Goal: Check status: Check status

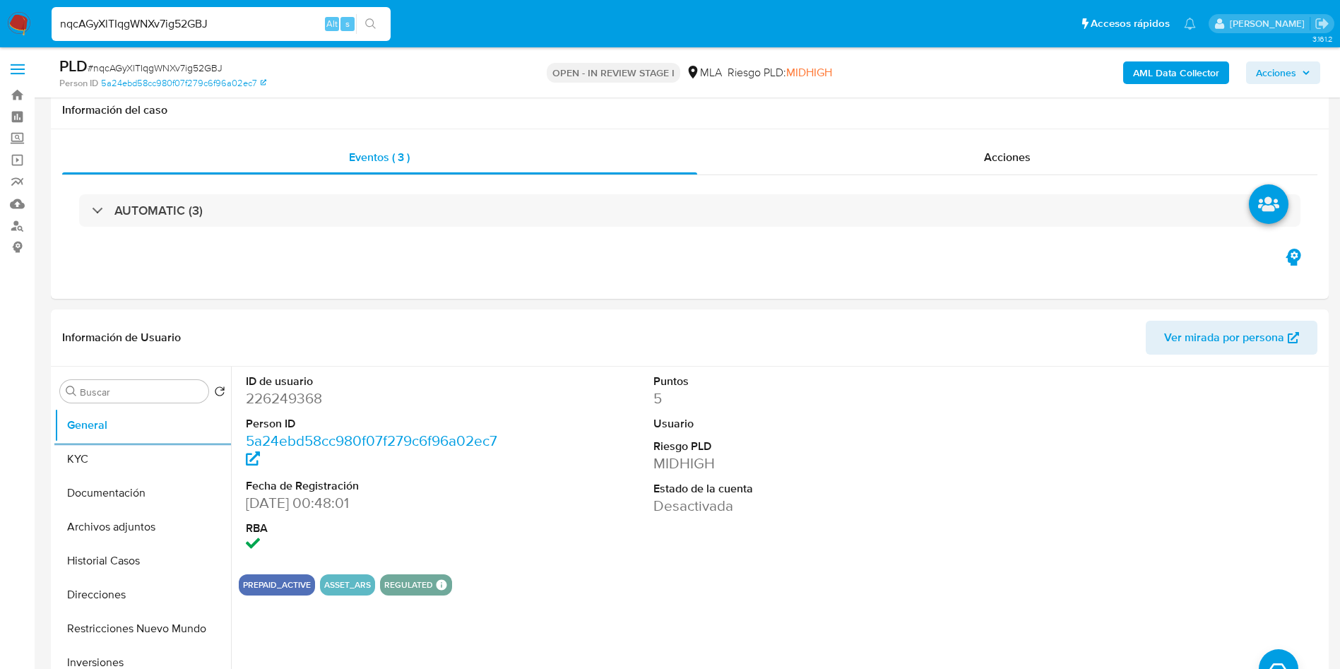
select select "10"
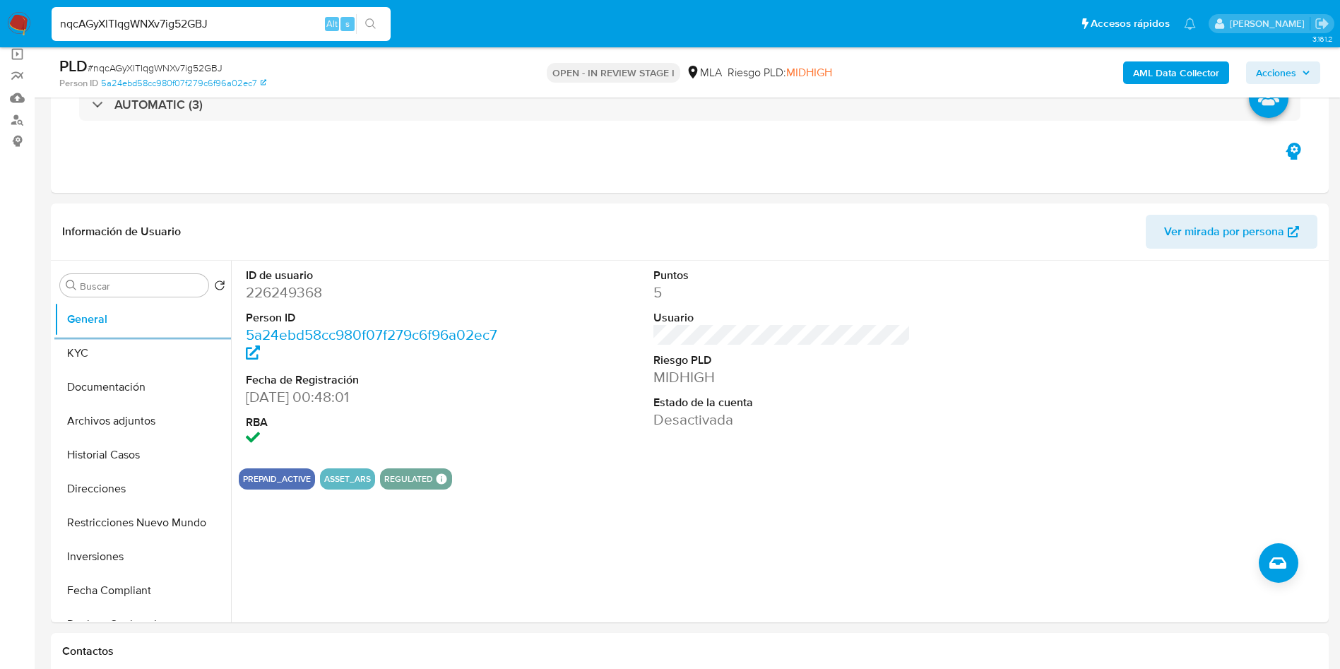
scroll to position [482, 0]
click at [129, 361] on button "KYC" at bounding box center [136, 353] width 165 height 34
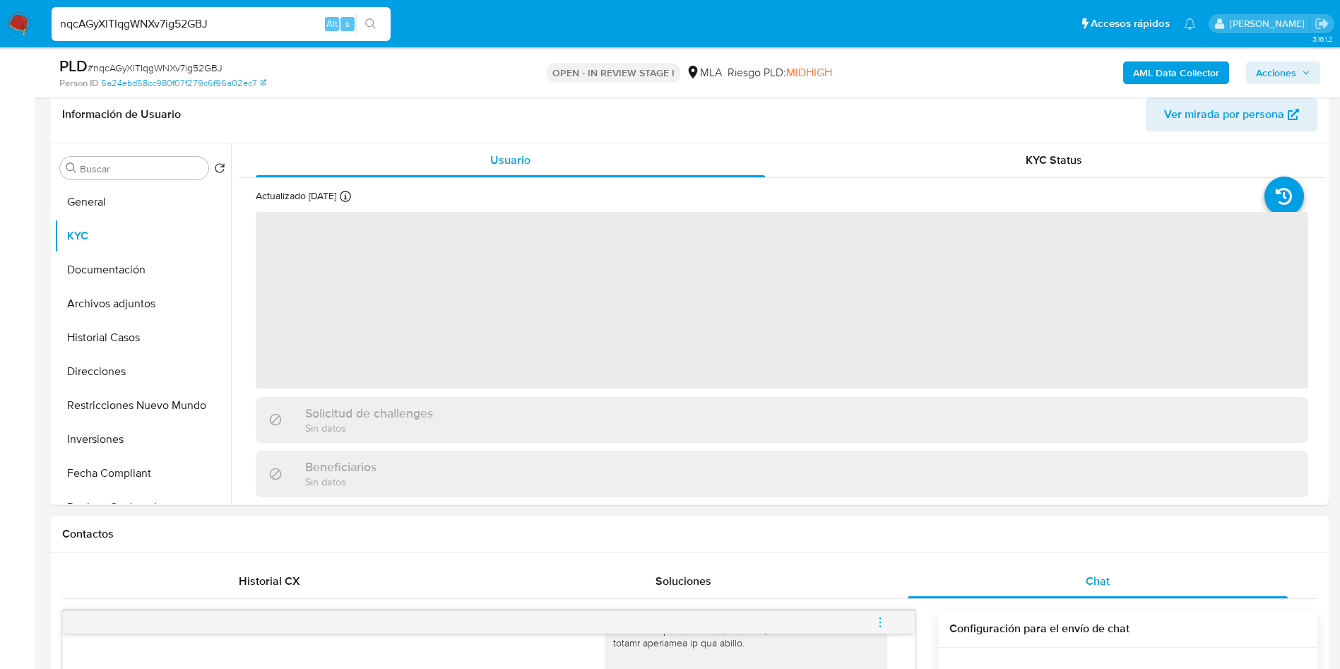
scroll to position [318, 0]
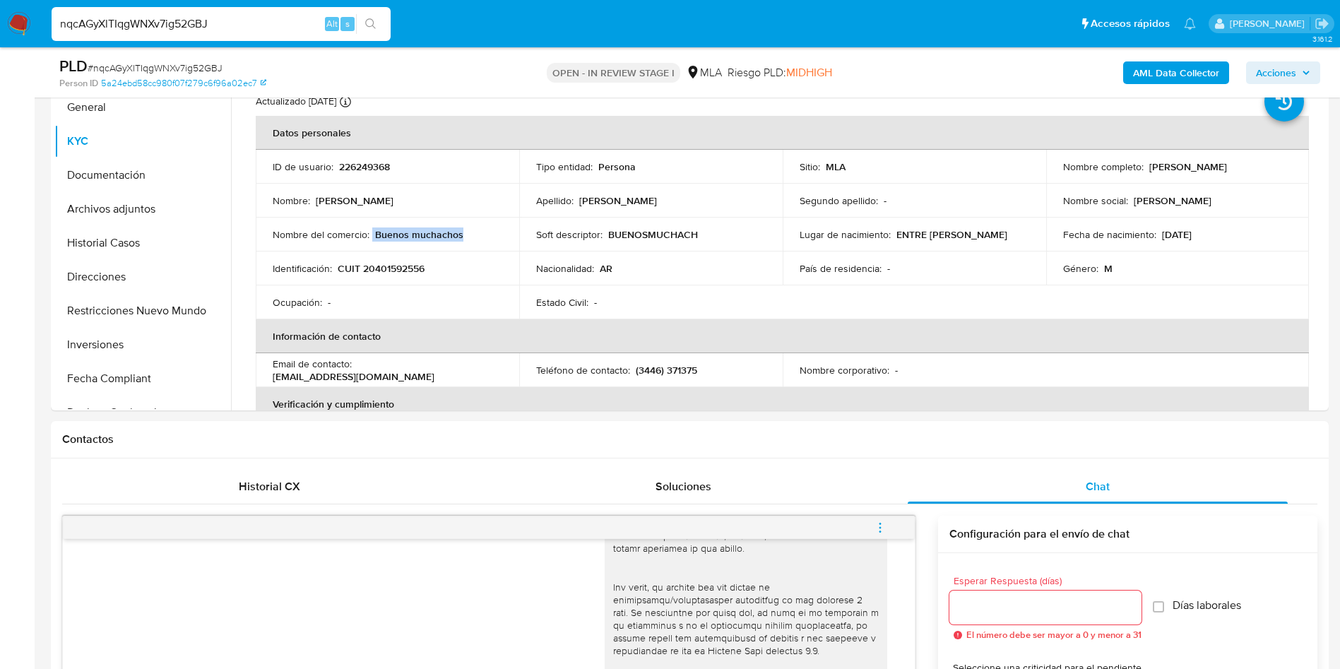
drag, startPoint x: 372, startPoint y: 235, endPoint x: 764, endPoint y: 93, distance: 417.0
click at [463, 233] on div "Nombre del comercio : Buenos muchachos" at bounding box center [388, 234] width 230 height 13
copy div "Buenos muchachos"
click at [182, 64] on span "# nqcAGyXlTIqgWNXv7ig52GBJ" at bounding box center [155, 68] width 135 height 14
click at [182, 63] on span "# nqcAGyXlTIqgWNXv7ig52GBJ" at bounding box center [155, 68] width 135 height 14
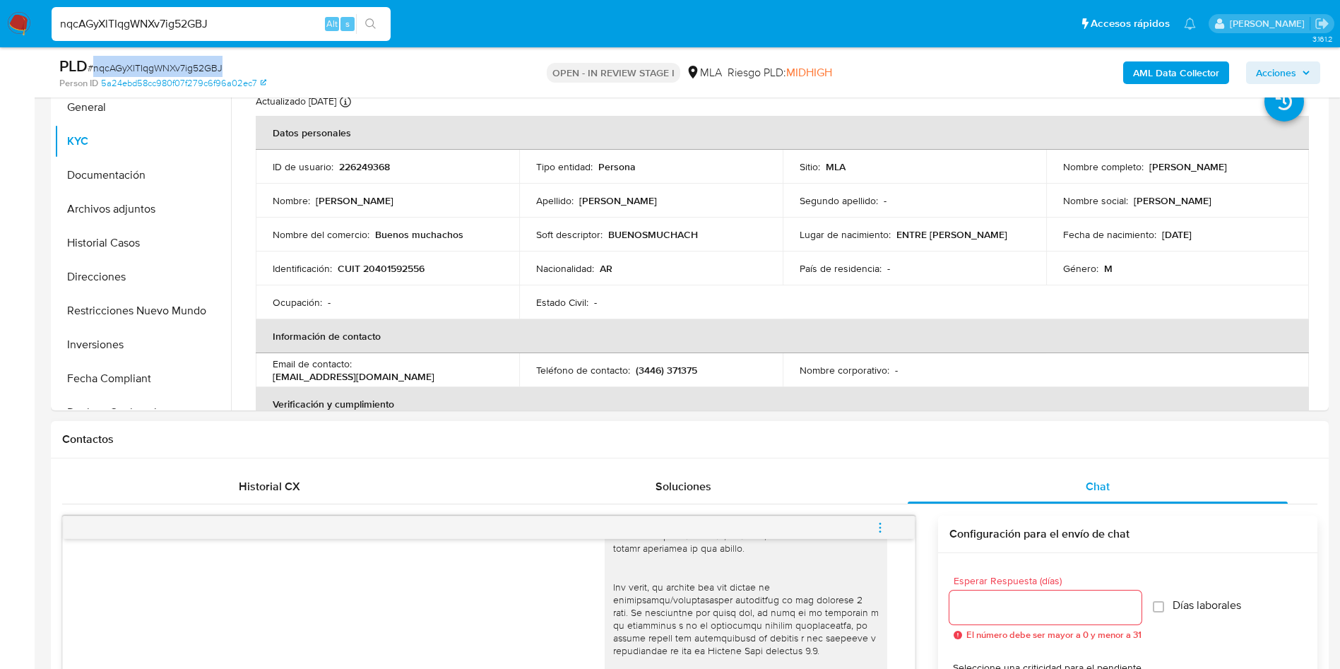
copy span "nqcAGyXlTIqgWNXv7ig52GBJ"
